Goal: Task Accomplishment & Management: Complete application form

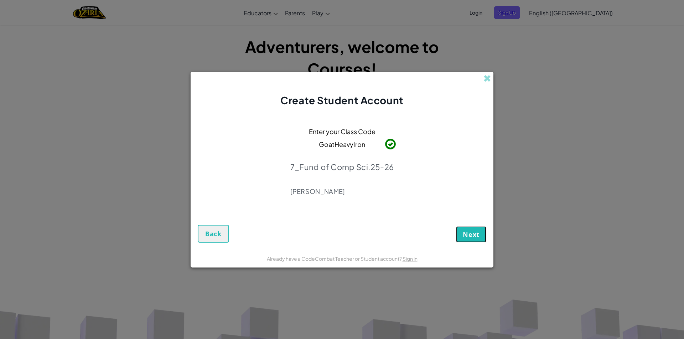
click at [466, 242] on button "Next" at bounding box center [471, 234] width 30 height 16
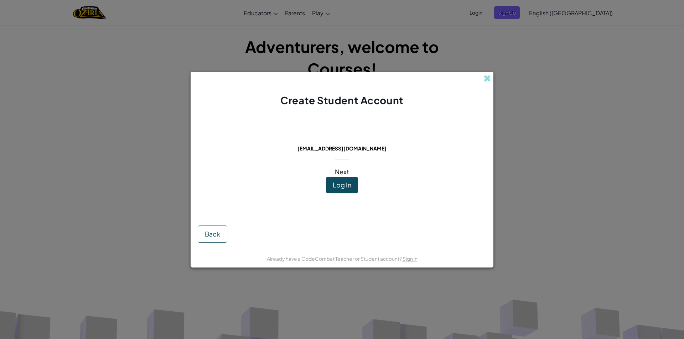
click at [354, 155] on div "This email is already in use: [EMAIL_ADDRESS][DOMAIN_NAME] Next Log In" at bounding box center [342, 164] width 101 height 99
click at [357, 150] on span "[EMAIL_ADDRESS][DOMAIN_NAME]" at bounding box center [341, 148] width 89 height 6
drag, startPoint x: 302, startPoint y: 146, endPoint x: 340, endPoint y: 145, distance: 37.8
click at [325, 145] on div "This email is already in use: [EMAIL_ADDRESS][DOMAIN_NAME] Next Log In" at bounding box center [342, 164] width 101 height 99
click at [366, 162] on div "This email is already in use: [EMAIL_ADDRESS][DOMAIN_NAME] Next Log In" at bounding box center [342, 164] width 101 height 99
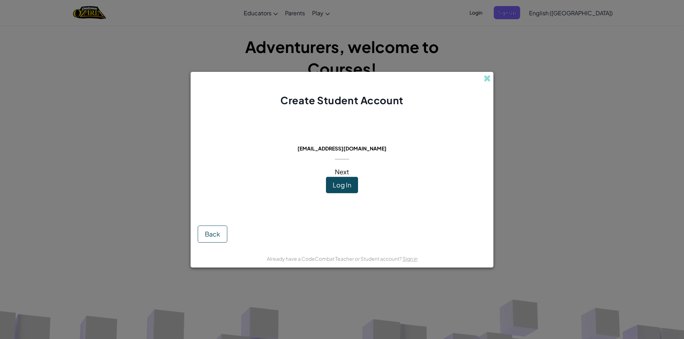
drag, startPoint x: 316, startPoint y: 143, endPoint x: 306, endPoint y: 144, distance: 9.6
click at [309, 143] on h4 "This email is already in use:" at bounding box center [342, 139] width 101 height 11
click at [304, 149] on span "[EMAIL_ADDRESS][DOMAIN_NAME]" at bounding box center [341, 148] width 89 height 6
drag, startPoint x: 307, startPoint y: 140, endPoint x: 399, endPoint y: 142, distance: 92.6
click at [399, 142] on div "This email is already in use: [EMAIL_ADDRESS][DOMAIN_NAME] Next Log In Back" at bounding box center [341, 179] width 303 height 142
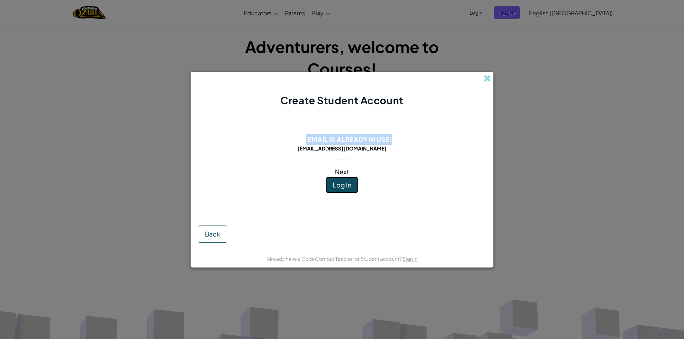
click at [350, 189] on button "Log In" at bounding box center [342, 185] width 32 height 16
